Goal: Task Accomplishment & Management: Manage account settings

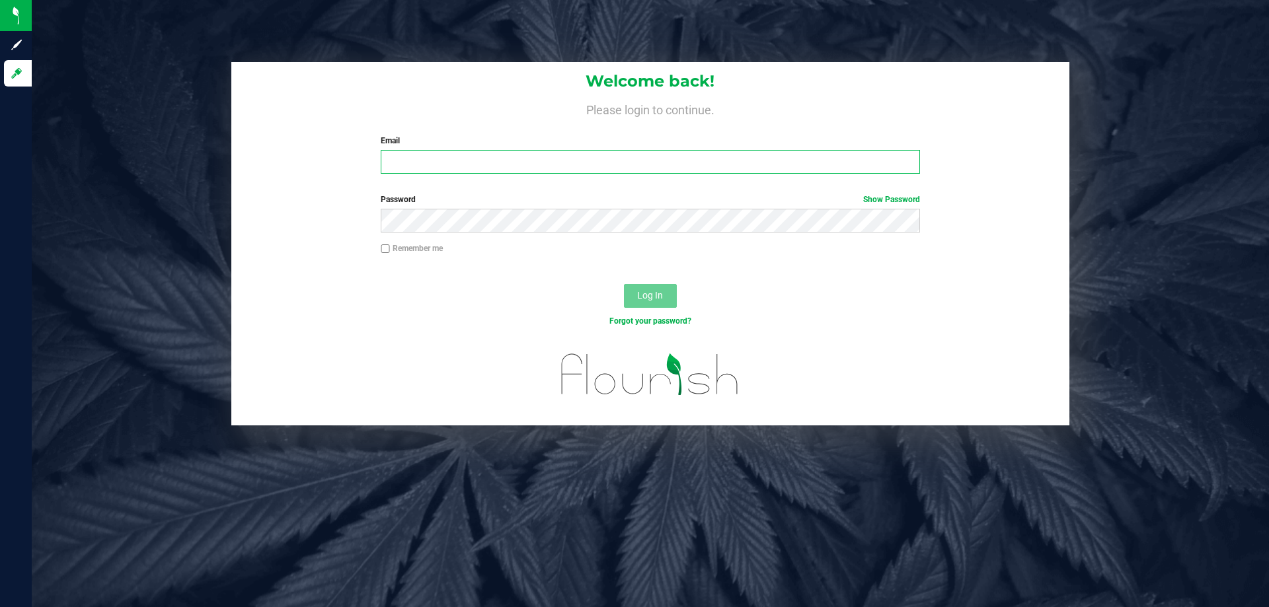
click at [558, 152] on input "Email" at bounding box center [650, 162] width 538 height 24
type input "[EMAIL_ADDRESS][DOMAIN_NAME]"
click at [624, 284] on button "Log In" at bounding box center [650, 296] width 53 height 24
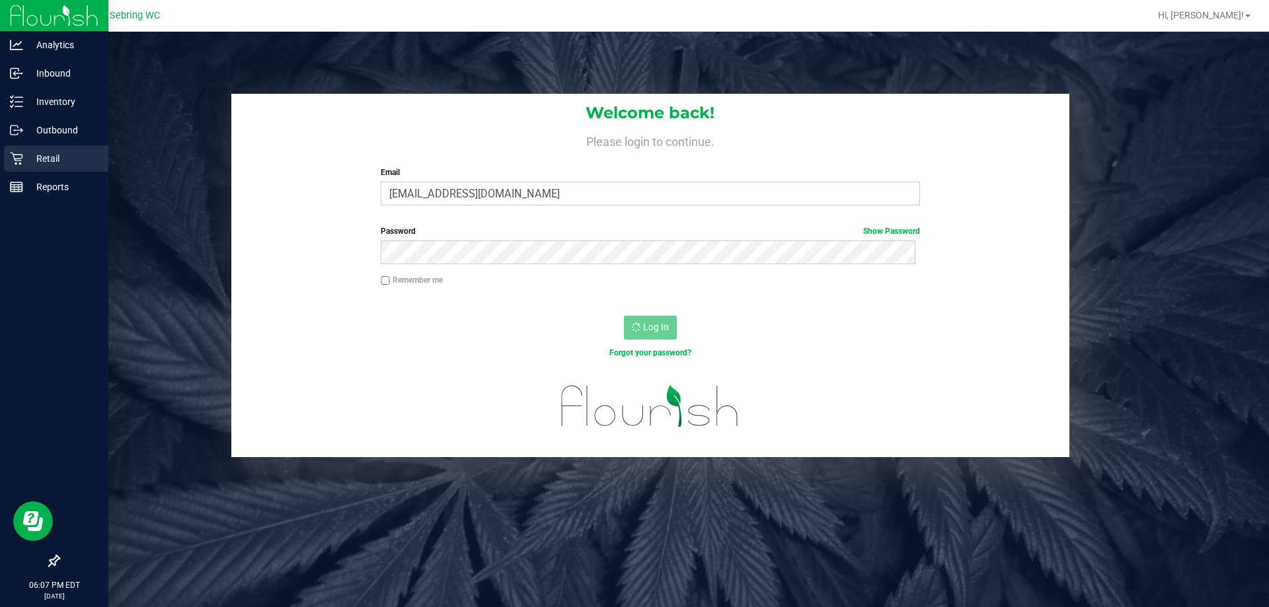
click at [54, 159] on p "Retail" at bounding box center [62, 159] width 79 height 16
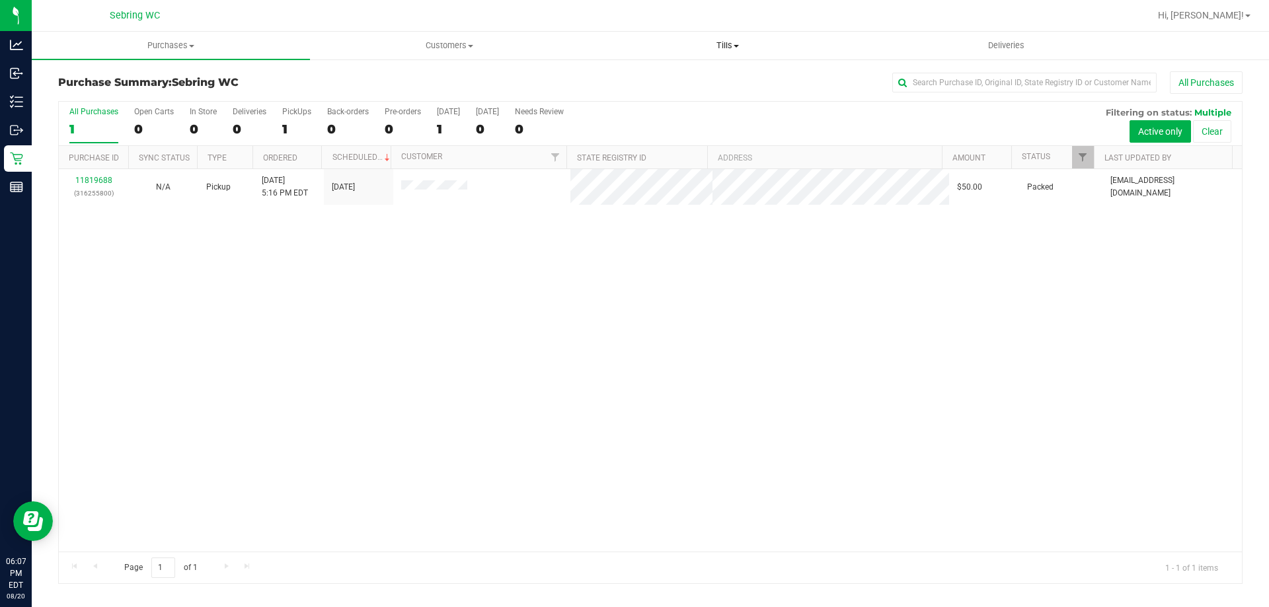
click at [700, 48] on span "Tills" at bounding box center [727, 46] width 277 height 12
click at [644, 75] on span "Manage tills" at bounding box center [632, 79] width 89 height 11
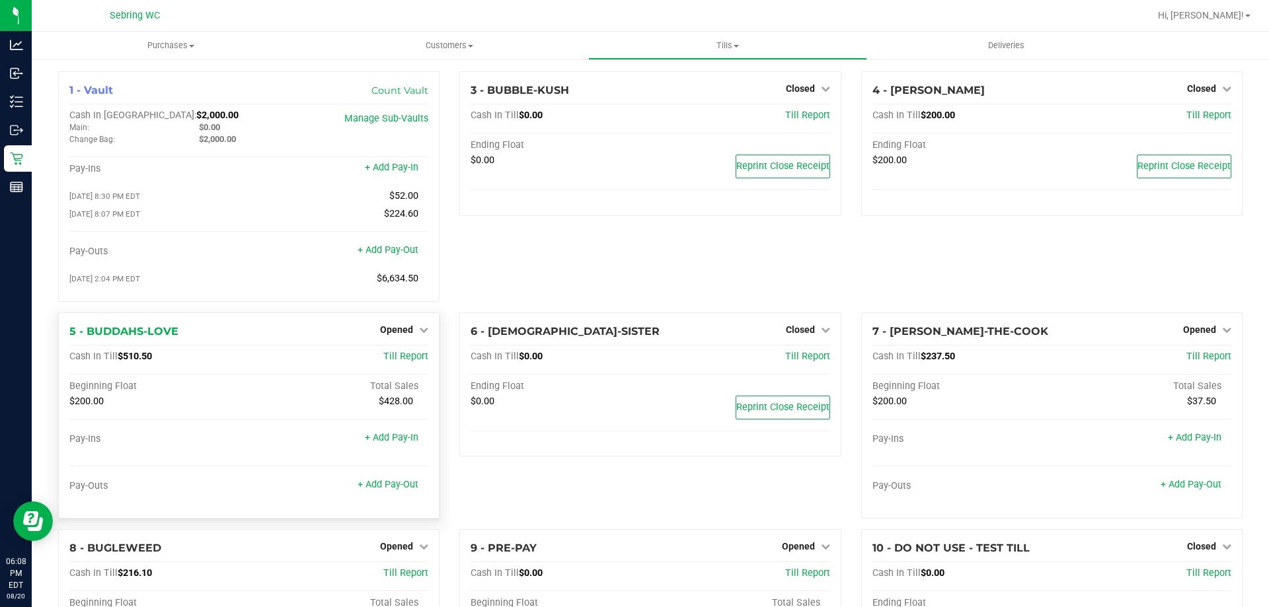
click at [383, 338] on div "Opened" at bounding box center [404, 330] width 48 height 16
click at [400, 330] on span "Opened" at bounding box center [396, 329] width 33 height 11
click at [384, 362] on link "Close Till" at bounding box center [399, 356] width 36 height 11
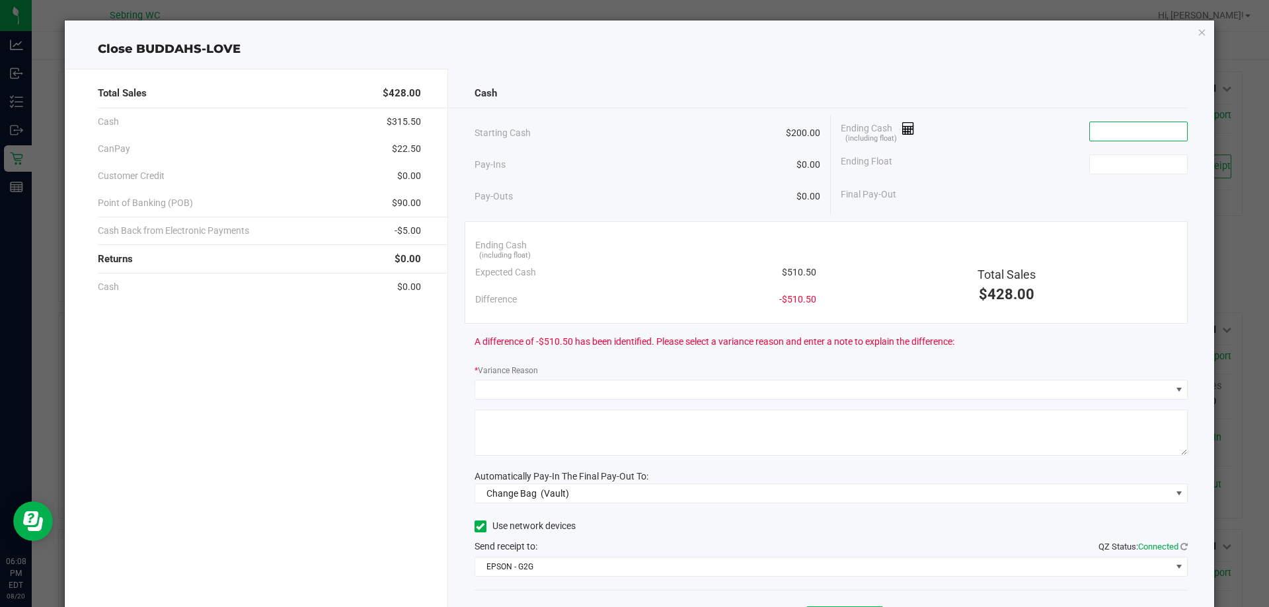
click at [1113, 132] on input at bounding box center [1137, 131] width 97 height 18
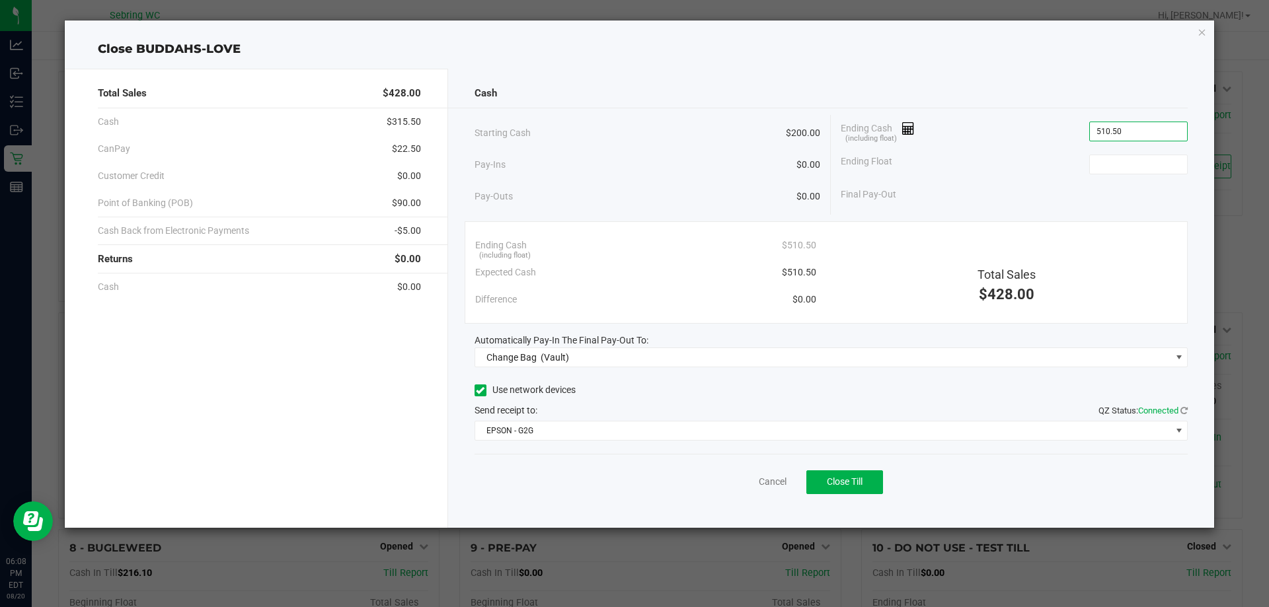
type input "$510.50"
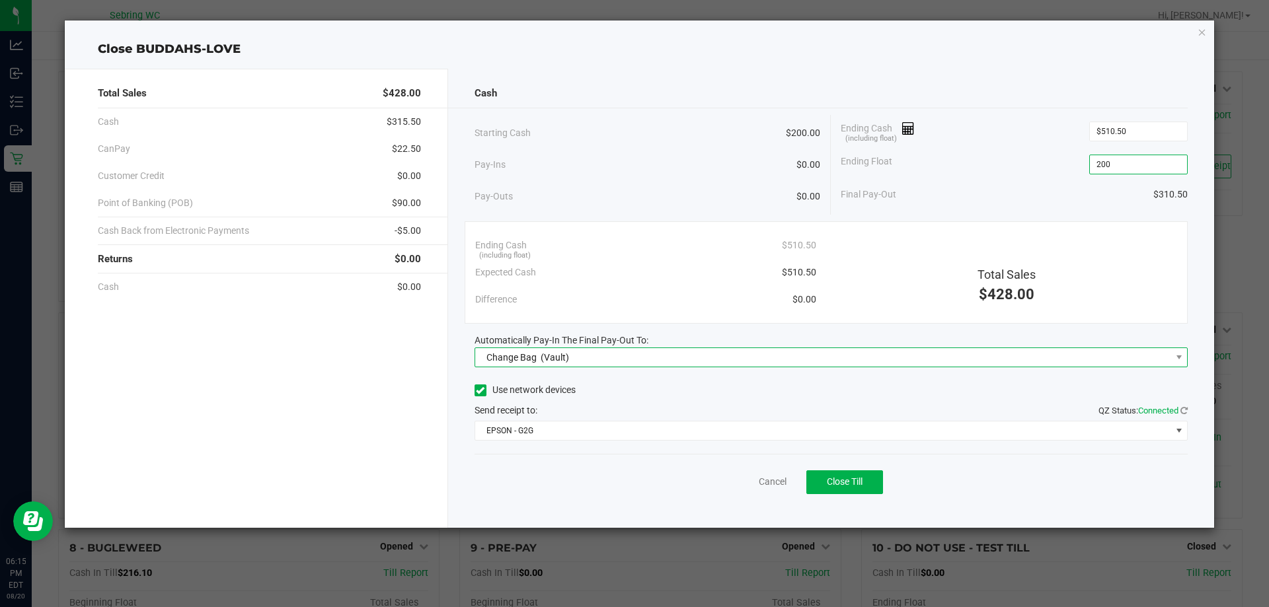
type input "$200.00"
click at [616, 351] on span "Change Bag (Vault)" at bounding box center [823, 357] width 696 height 18
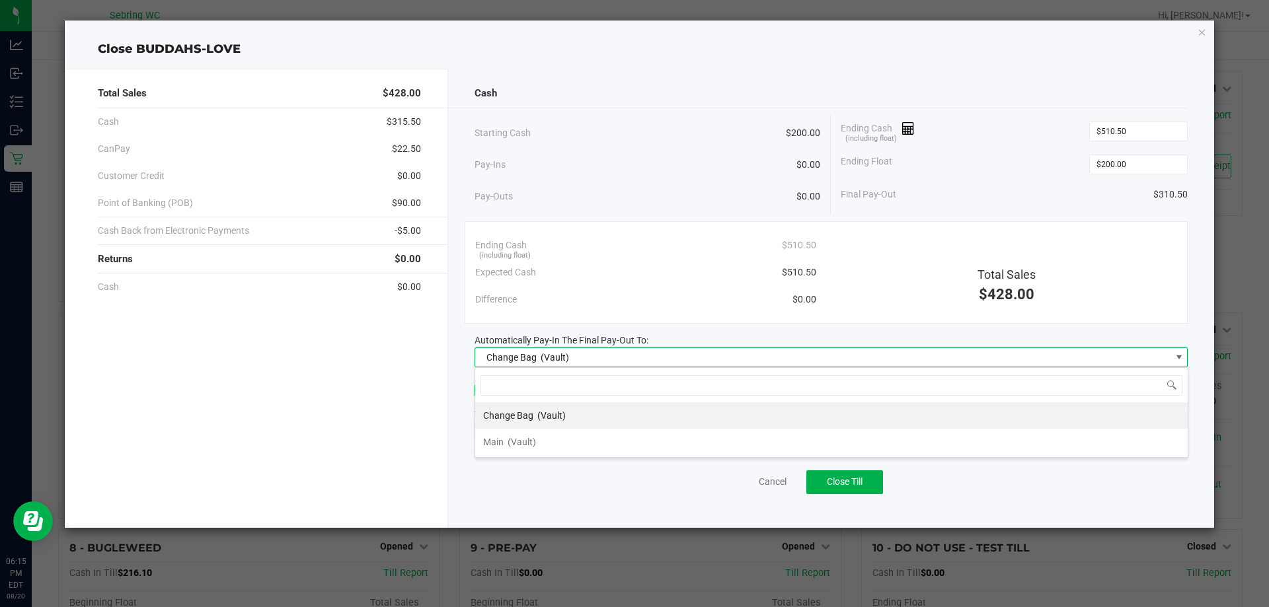
scroll to position [20, 713]
click at [515, 438] on span "(Vault)" at bounding box center [521, 442] width 28 height 11
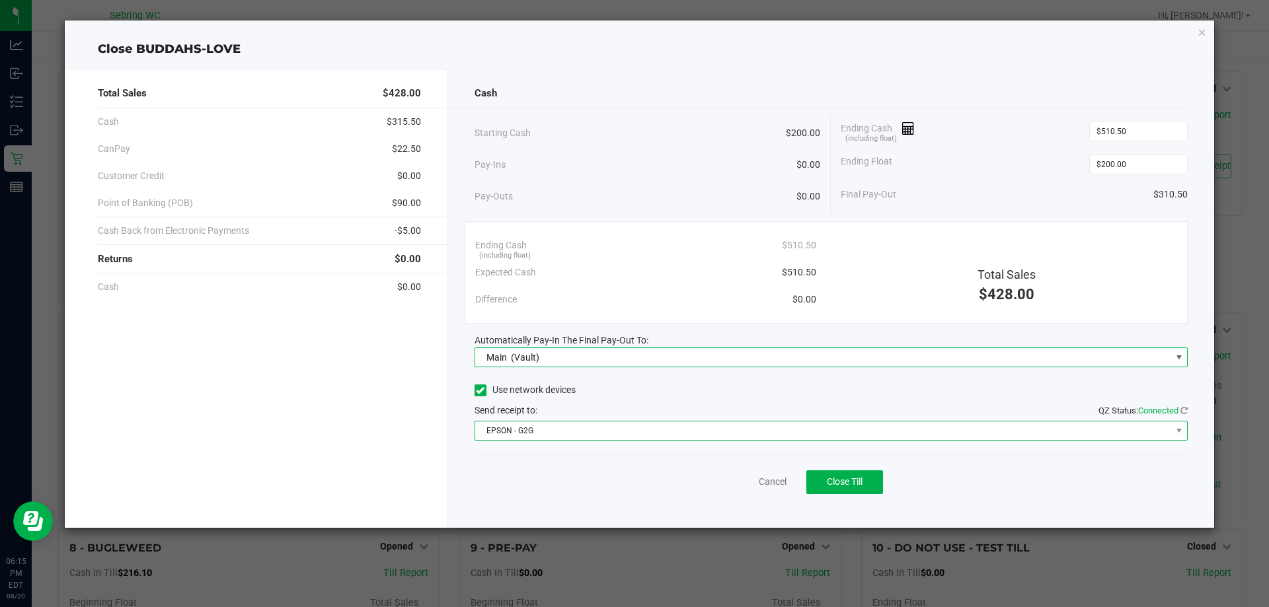
click at [517, 431] on span "EPSON - G2G" at bounding box center [823, 431] width 696 height 18
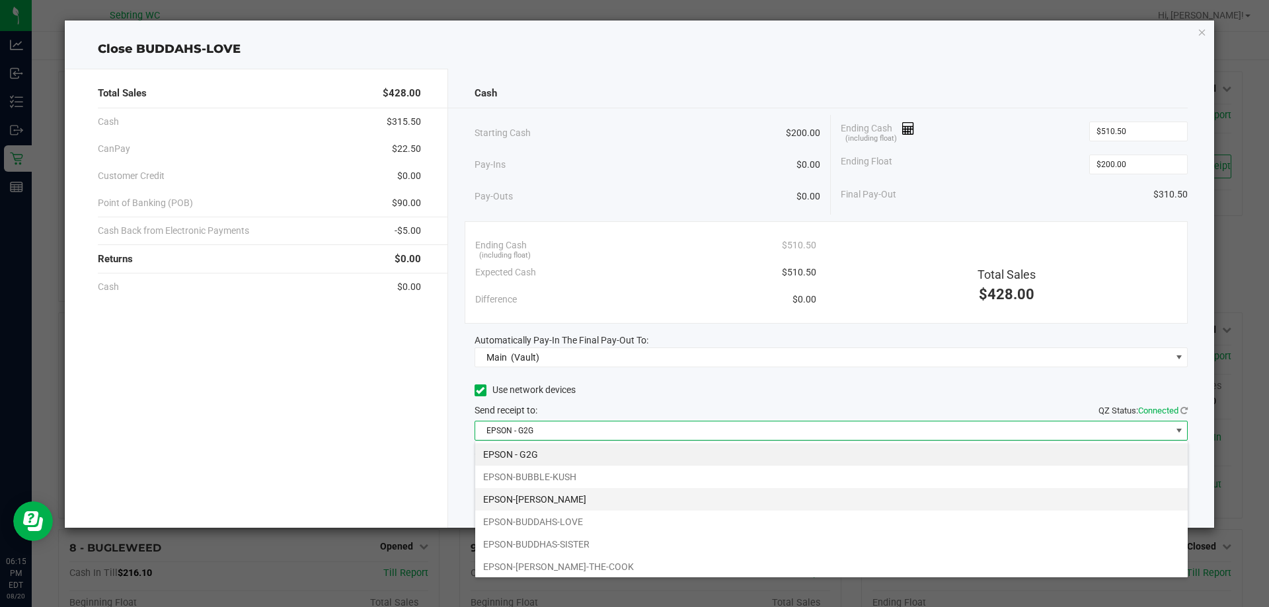
scroll to position [25, 0]
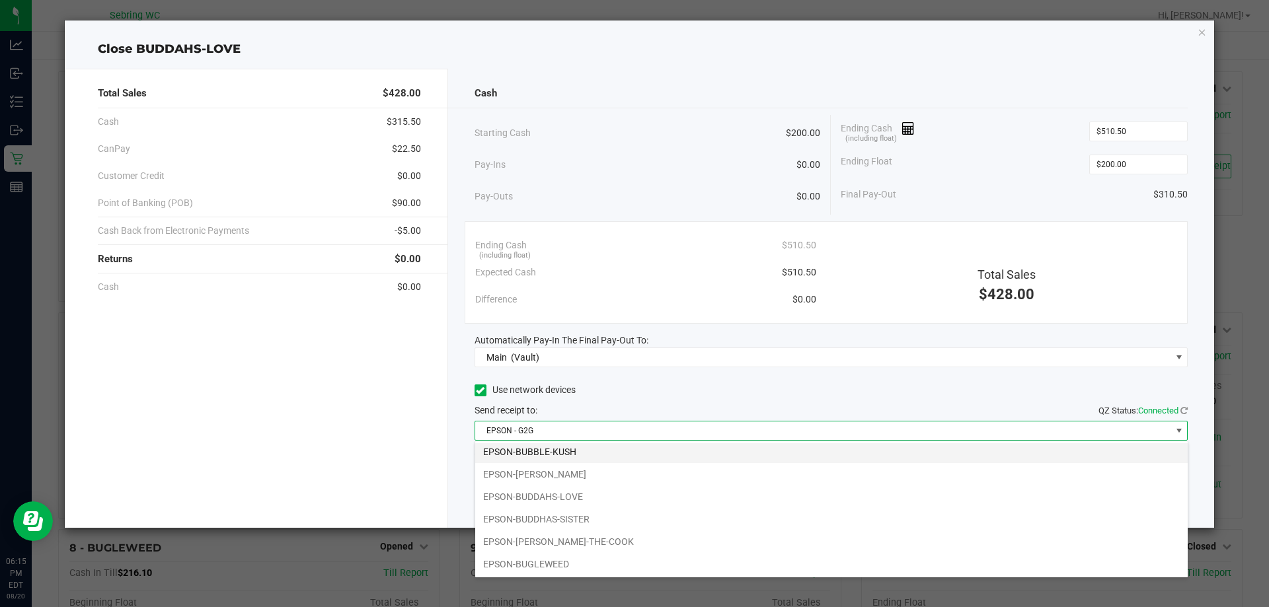
click at [539, 450] on li "EPSON-BUBBLE-KUSH" at bounding box center [831, 452] width 712 height 22
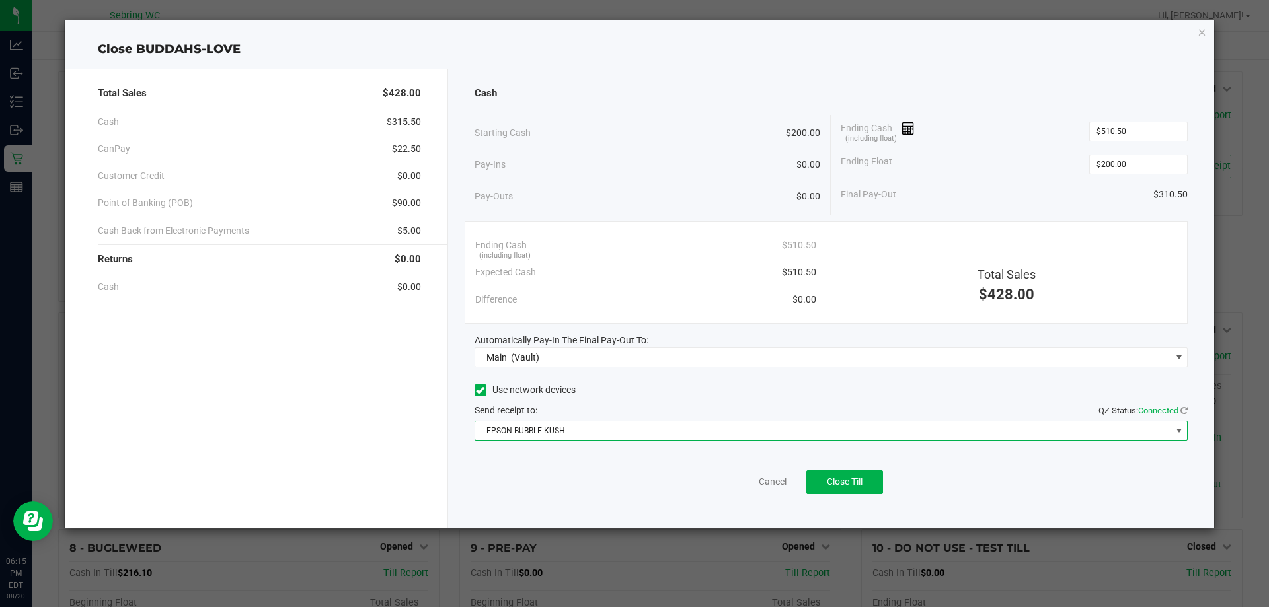
click at [628, 466] on div "Cancel Close Till" at bounding box center [831, 479] width 714 height 51
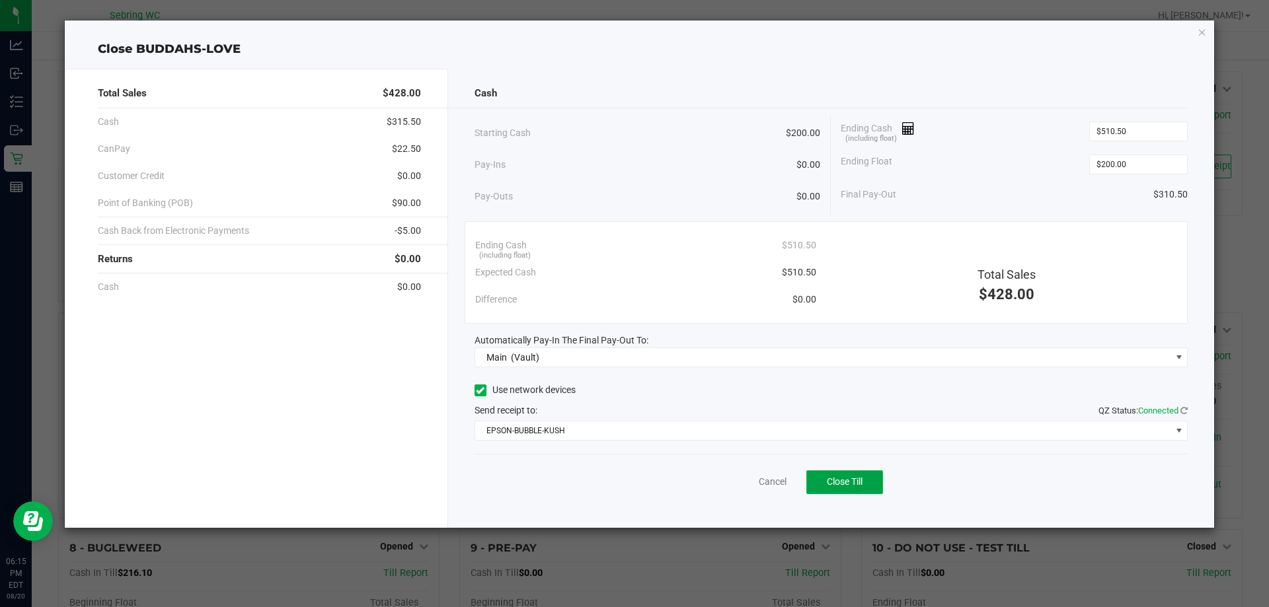
click at [834, 481] on span "Close Till" at bounding box center [845, 481] width 36 height 11
click at [732, 490] on div "Dismiss Reprint Closing Receipt" at bounding box center [831, 479] width 714 height 51
click at [743, 493] on div "Dismiss Reprint Closing Receipt" at bounding box center [831, 479] width 714 height 51
click at [742, 482] on link "Dismiss" at bounding box center [743, 482] width 32 height 14
